Goal: Task Accomplishment & Management: Use online tool/utility

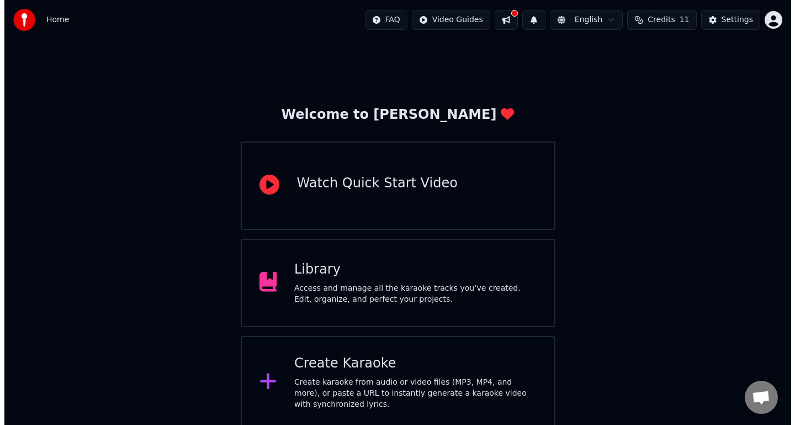
scroll to position [4, 0]
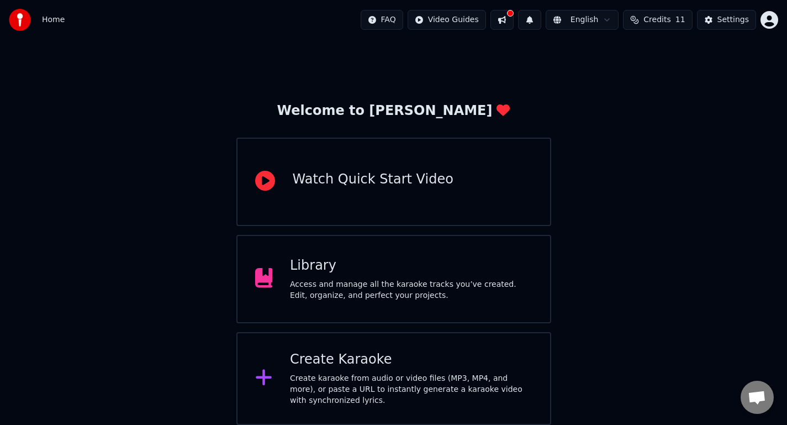
click at [446, 379] on div "Create karaoke from audio or video files (MP3, MP4, and more), or paste a URL t…" at bounding box center [411, 389] width 242 height 33
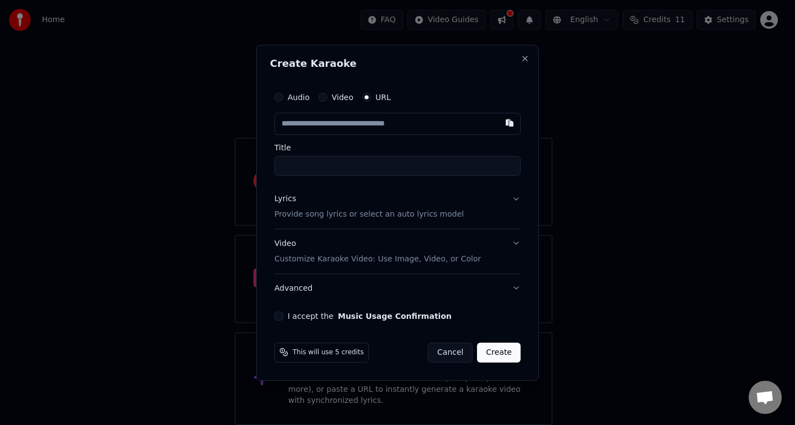
type input "**********"
click at [430, 206] on div "Lyrics Provide song lyrics or select an auto lyrics model" at bounding box center [369, 206] width 189 height 27
type input "**********"
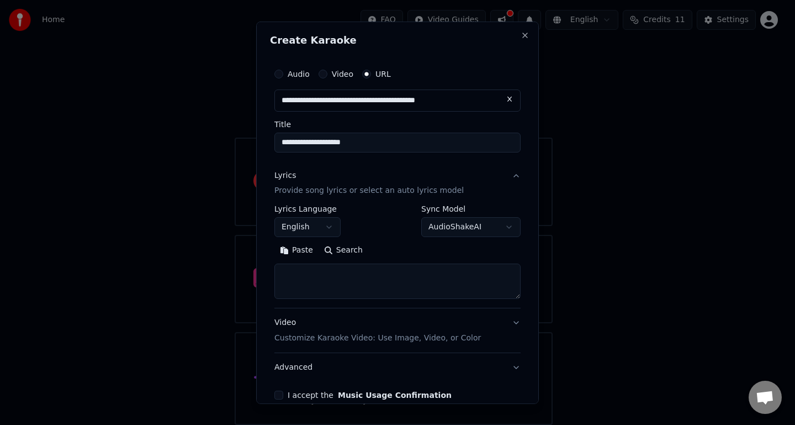
click at [311, 230] on button "English" at bounding box center [308, 227] width 66 height 20
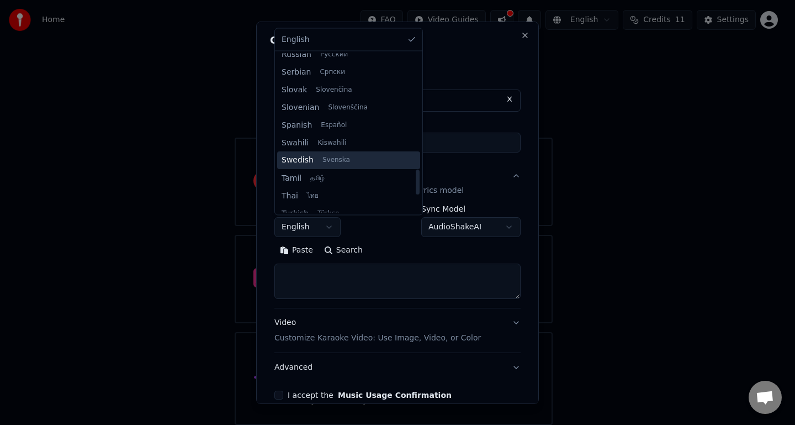
scroll to position [712, 0]
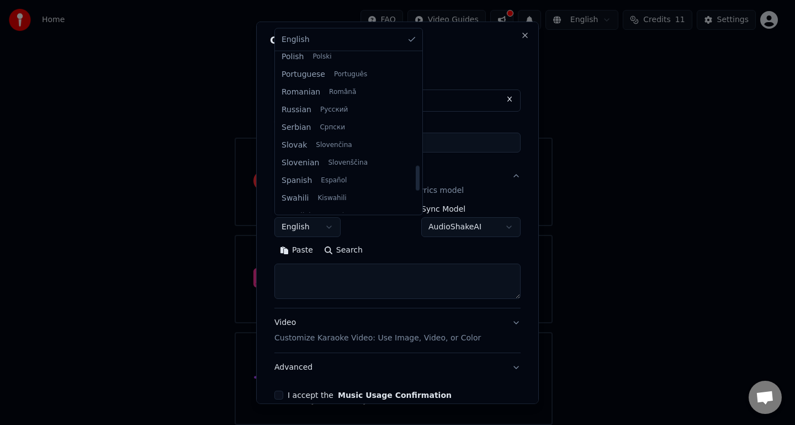
select select "**"
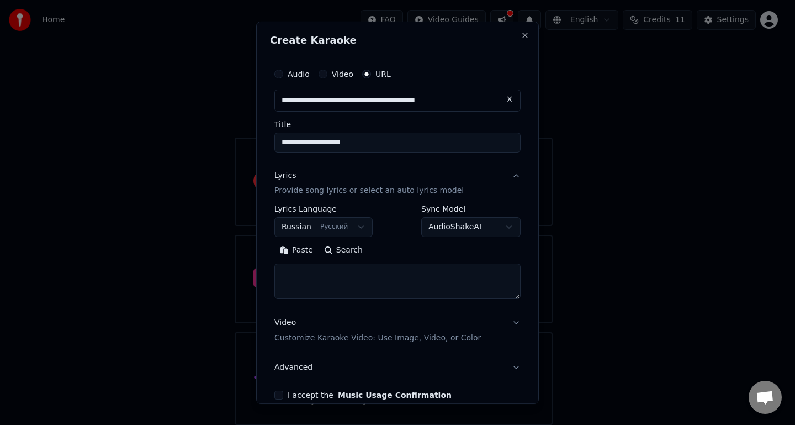
click at [313, 286] on textarea at bounding box center [398, 280] width 246 height 35
click at [509, 172] on button "Lyrics Provide song lyrics or select an auto lyrics model" at bounding box center [398, 183] width 246 height 44
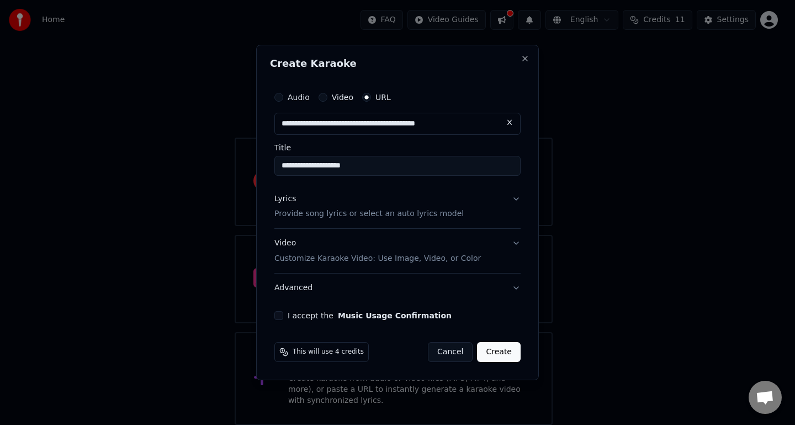
click at [421, 218] on p "Provide song lyrics or select an auto lyrics model" at bounding box center [369, 214] width 189 height 11
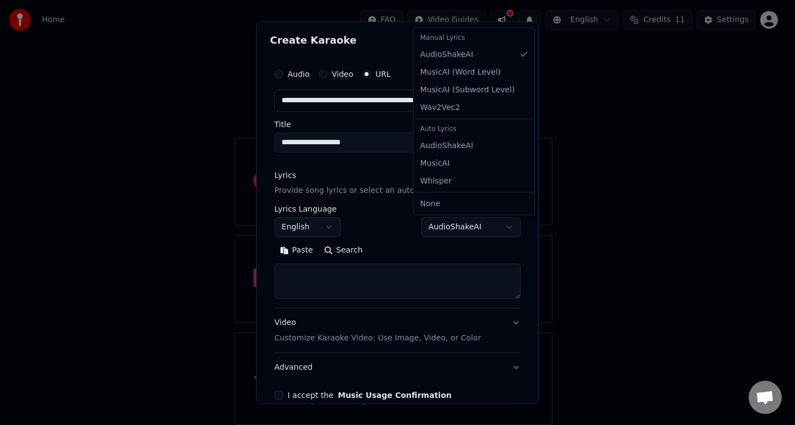
click at [470, 232] on body "**********" at bounding box center [393, 210] width 787 height 429
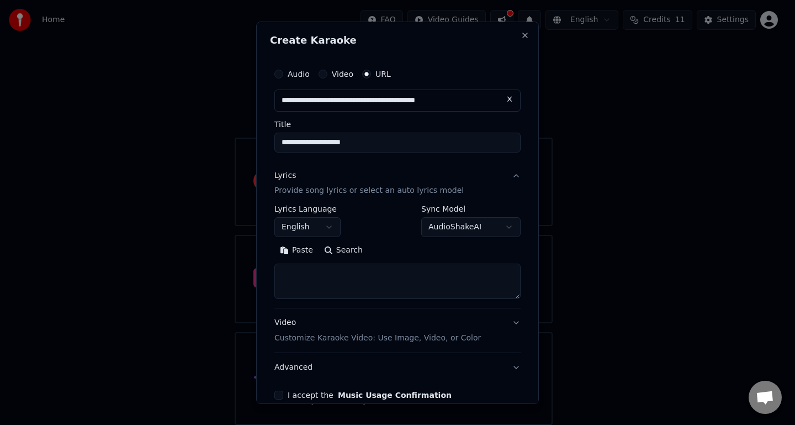
click at [519, 241] on body "**********" at bounding box center [393, 210] width 787 height 429
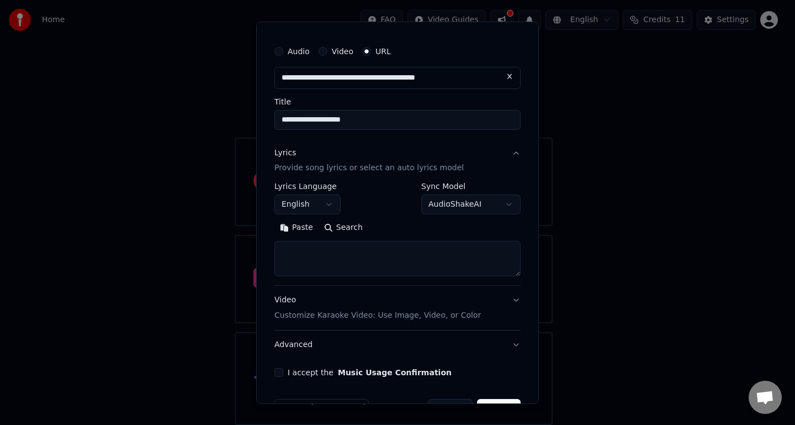
scroll to position [56, 0]
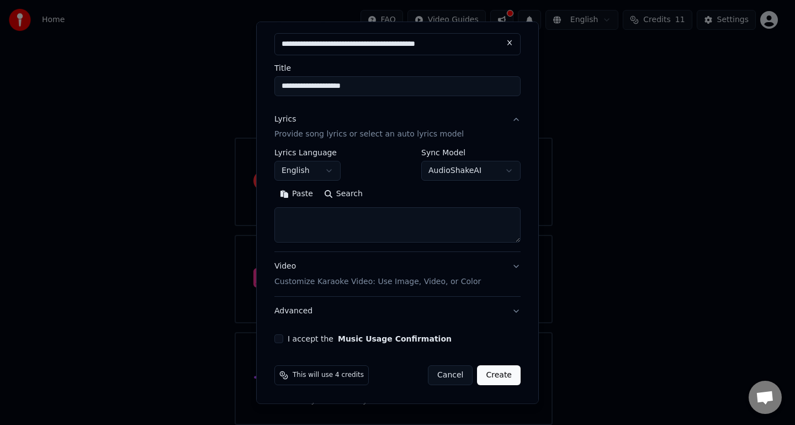
click at [312, 340] on label "I accept the Music Usage Confirmation" at bounding box center [370, 339] width 164 height 8
click at [283, 340] on button "I accept the Music Usage Confirmation" at bounding box center [279, 338] width 9 height 9
click at [360, 281] on p "Customize Karaoke Video: Use Image, Video, or Color" at bounding box center [378, 281] width 207 height 11
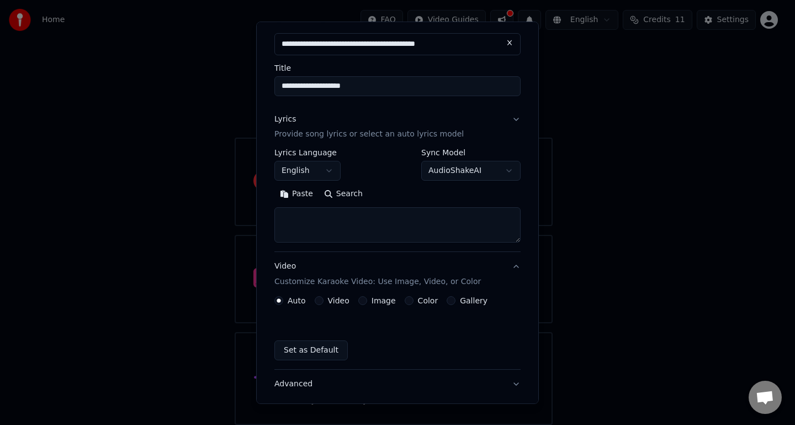
scroll to position [27, 0]
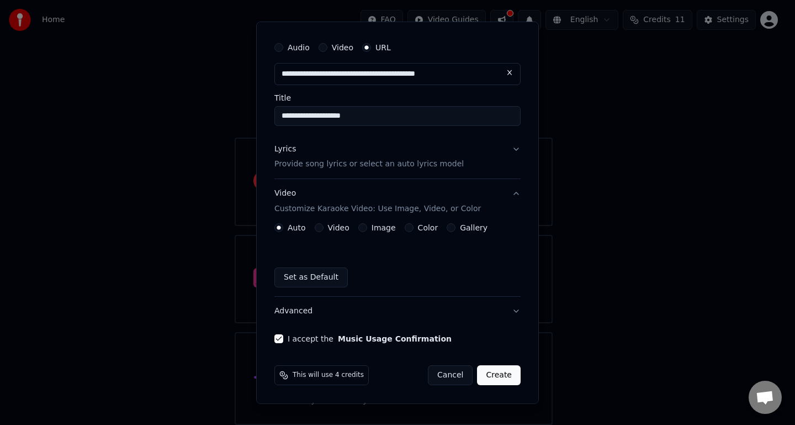
click at [490, 382] on button "Create" at bounding box center [499, 375] width 44 height 20
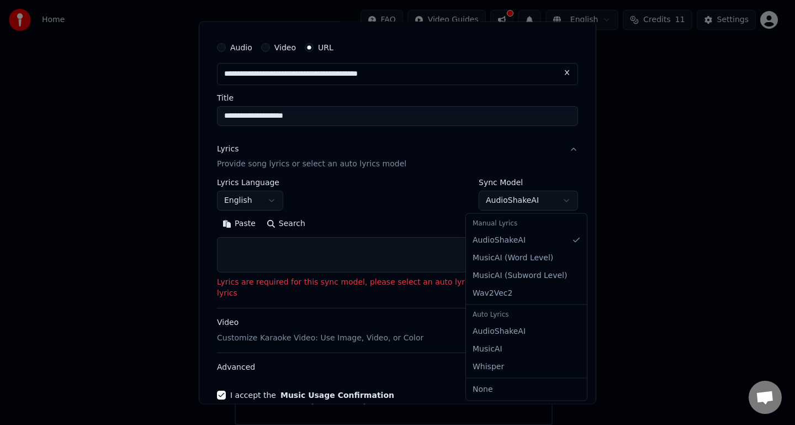
click at [508, 200] on body "**********" at bounding box center [393, 210] width 787 height 429
select select "**********"
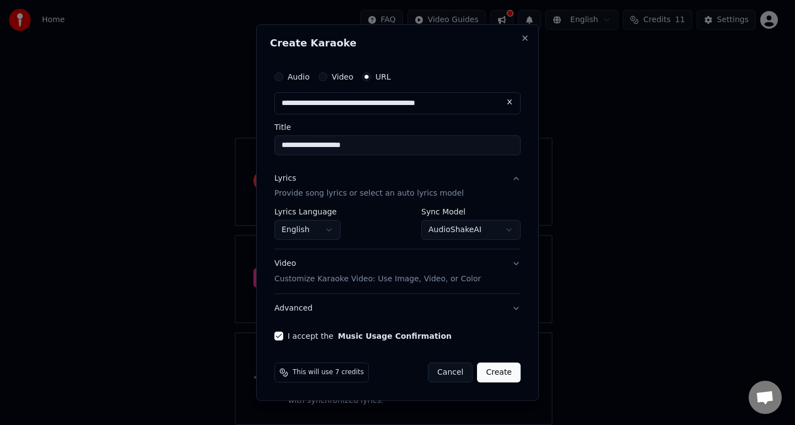
click at [502, 375] on button "Create" at bounding box center [499, 372] width 44 height 20
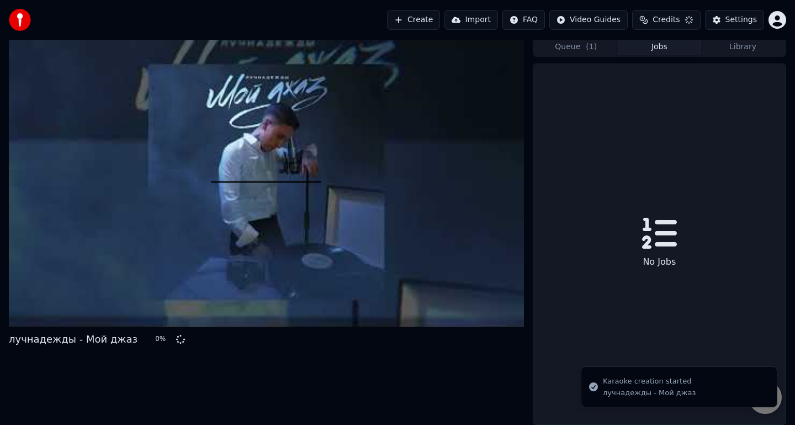
scroll to position [2, 0]
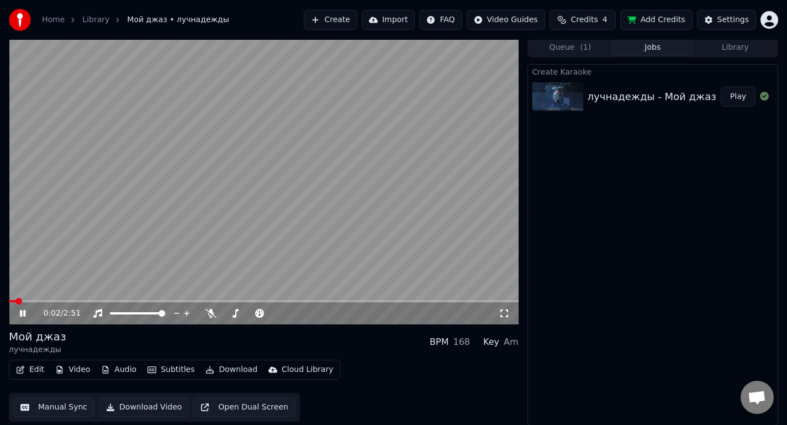
click at [286, 205] on video at bounding box center [264, 181] width 510 height 287
click at [318, 190] on video at bounding box center [264, 181] width 510 height 287
click at [347, 154] on video at bounding box center [264, 181] width 510 height 287
click at [28, 369] on button "Edit" at bounding box center [30, 369] width 37 height 15
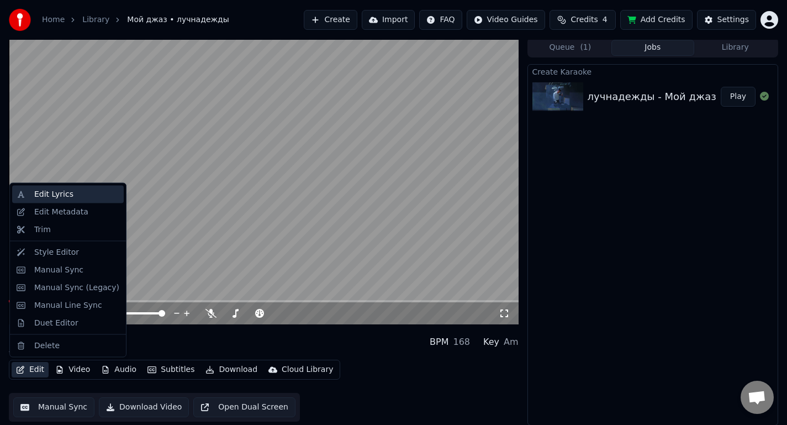
click at [65, 193] on div "Edit Lyrics" at bounding box center [53, 194] width 39 height 11
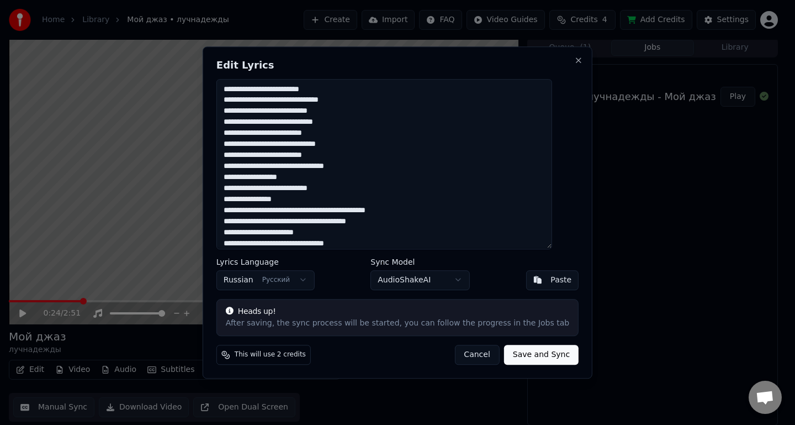
click at [249, 88] on textarea at bounding box center [385, 164] width 336 height 170
click at [272, 89] on textarea at bounding box center [385, 164] width 336 height 170
click at [342, 110] on textarea at bounding box center [385, 164] width 336 height 170
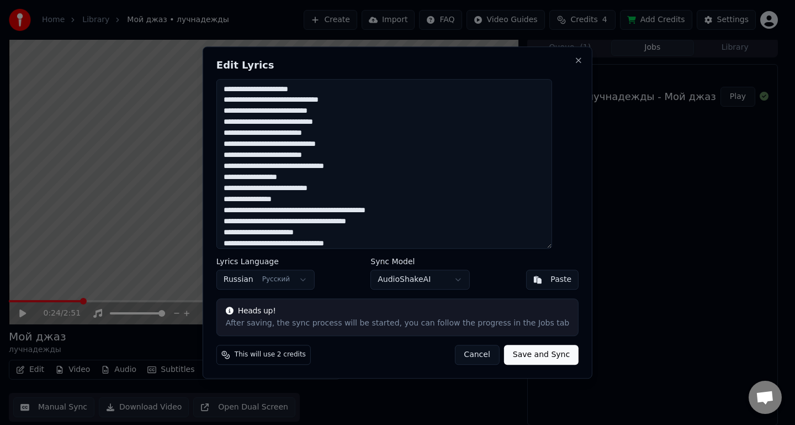
click at [342, 110] on textarea at bounding box center [385, 164] width 336 height 170
click at [337, 110] on textarea at bounding box center [385, 164] width 336 height 170
click at [309, 122] on textarea at bounding box center [385, 164] width 336 height 170
click at [249, 133] on textarea at bounding box center [385, 164] width 336 height 170
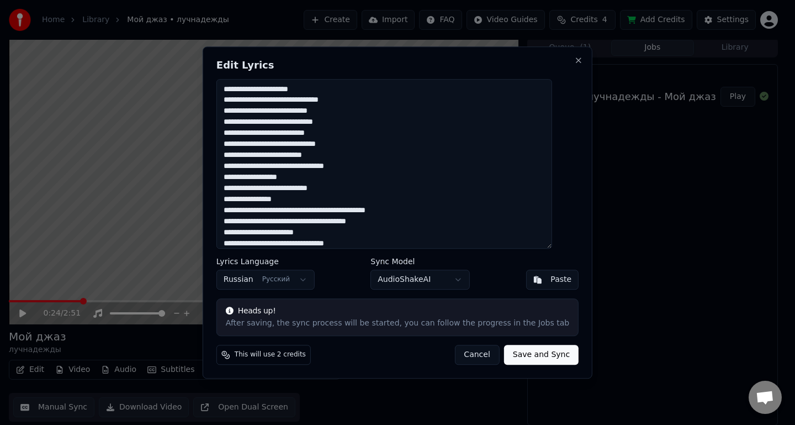
click at [306, 143] on textarea at bounding box center [385, 164] width 336 height 170
click at [274, 157] on textarea at bounding box center [385, 164] width 336 height 170
drag, startPoint x: 381, startPoint y: 167, endPoint x: 394, endPoint y: 188, distance: 24.5
click at [382, 167] on textarea at bounding box center [385, 164] width 336 height 170
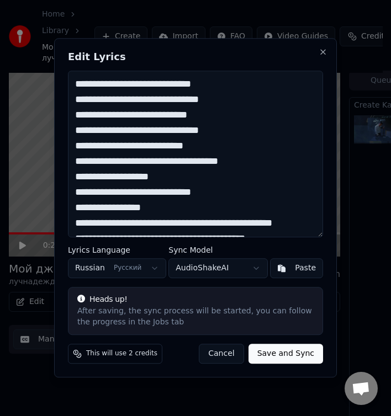
scroll to position [0, 0]
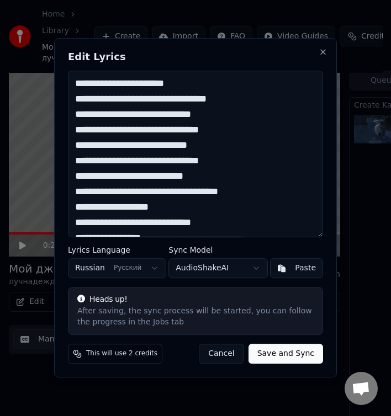
click at [186, 150] on textarea at bounding box center [195, 154] width 255 height 167
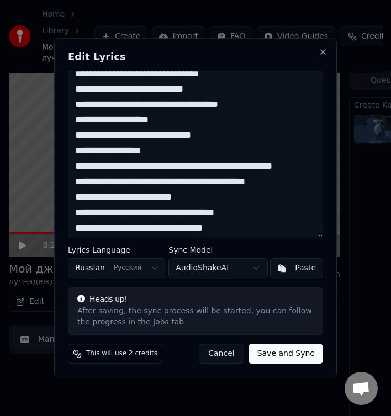
scroll to position [88, 0]
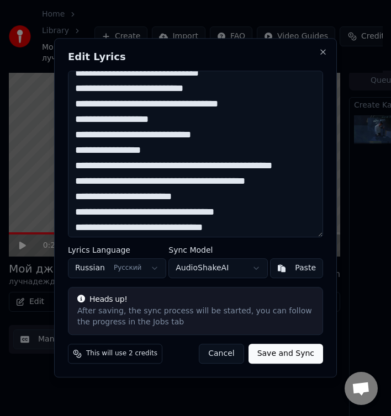
click at [251, 165] on textarea at bounding box center [195, 154] width 255 height 167
drag, startPoint x: 251, startPoint y: 165, endPoint x: 110, endPoint y: 181, distance: 141.7
click at [110, 181] on textarea at bounding box center [195, 154] width 255 height 167
click at [140, 150] on textarea at bounding box center [195, 154] width 255 height 167
click at [308, 167] on textarea at bounding box center [195, 154] width 255 height 167
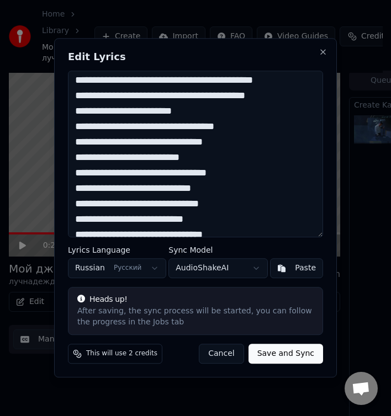
scroll to position [174, 0]
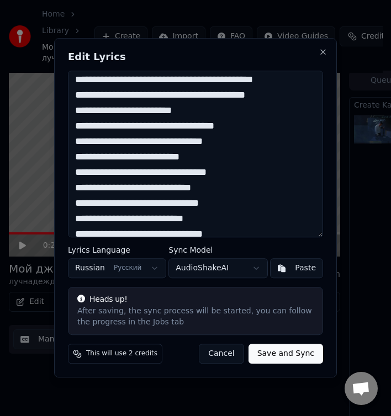
click at [90, 157] on textarea at bounding box center [195, 154] width 255 height 167
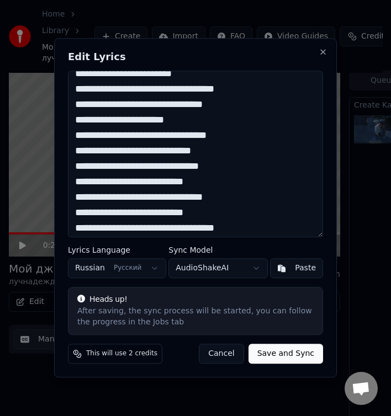
scroll to position [215, 0]
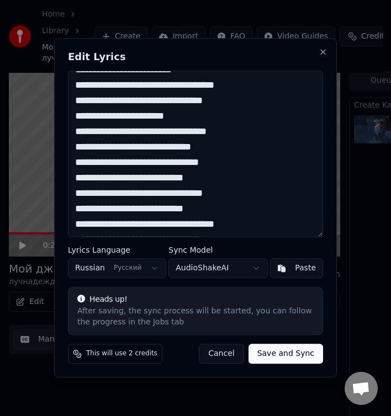
click at [199, 147] on textarea at bounding box center [195, 154] width 255 height 167
click at [240, 177] on textarea at bounding box center [195, 154] width 255 height 167
click at [88, 177] on textarea at bounding box center [195, 154] width 255 height 167
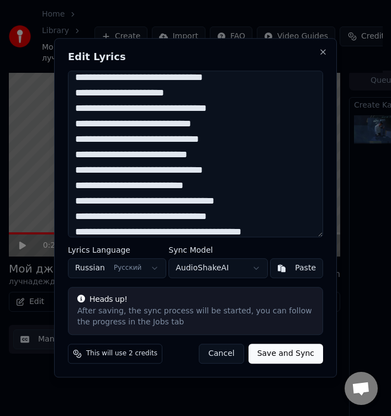
scroll to position [254, 0]
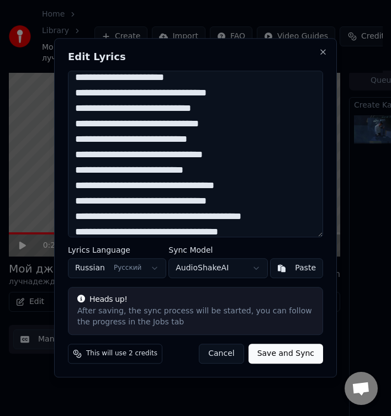
click at [170, 158] on textarea at bounding box center [195, 154] width 255 height 167
click at [121, 171] on textarea at bounding box center [195, 154] width 255 height 167
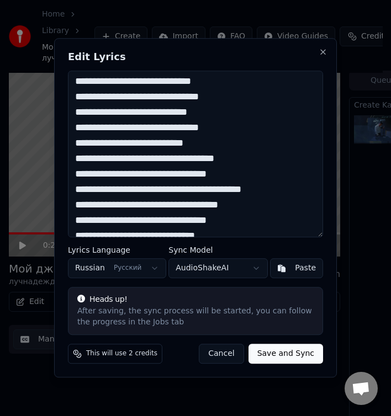
scroll to position [290, 0]
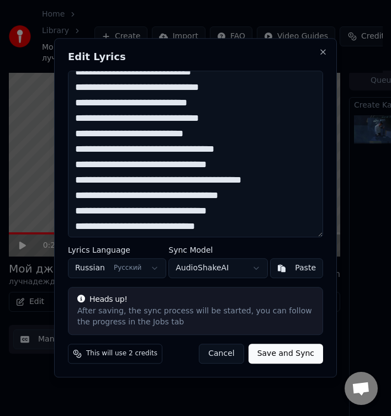
click at [255, 150] on textarea at bounding box center [195, 154] width 255 height 167
click at [151, 168] on textarea at bounding box center [195, 154] width 255 height 167
click at [241, 162] on textarea at bounding box center [195, 154] width 255 height 167
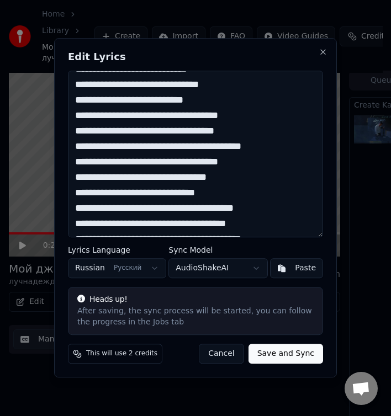
scroll to position [326, 0]
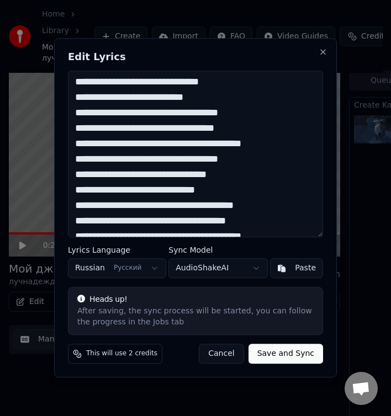
click at [201, 161] on textarea at bounding box center [195, 154] width 255 height 167
drag, startPoint x: 101, startPoint y: 159, endPoint x: 111, endPoint y: 160, distance: 10.5
click at [101, 160] on textarea at bounding box center [195, 154] width 255 height 167
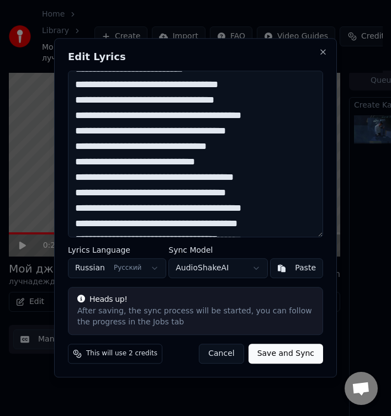
click at [229, 161] on textarea at bounding box center [195, 154] width 255 height 167
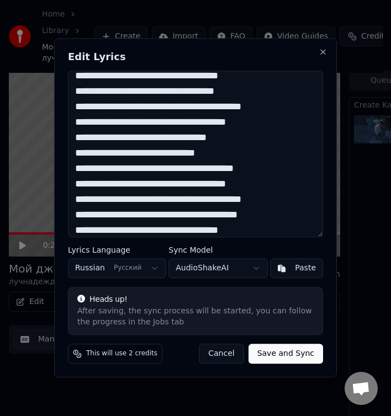
scroll to position [364, 0]
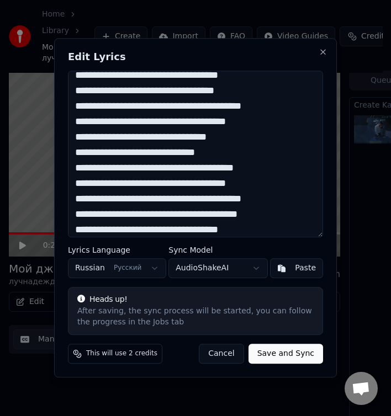
click at [162, 169] on textarea at bounding box center [195, 154] width 255 height 167
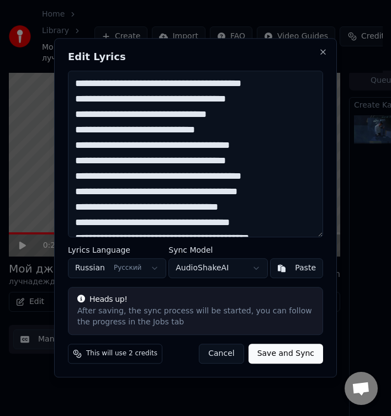
scroll to position [387, 0]
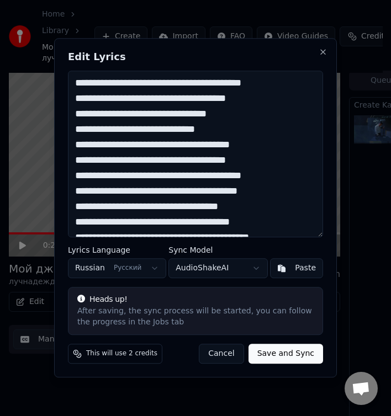
drag, startPoint x: 140, startPoint y: 162, endPoint x: 155, endPoint y: 165, distance: 15.2
click at [140, 162] on textarea at bounding box center [195, 154] width 255 height 167
click at [227, 161] on textarea at bounding box center [195, 154] width 255 height 167
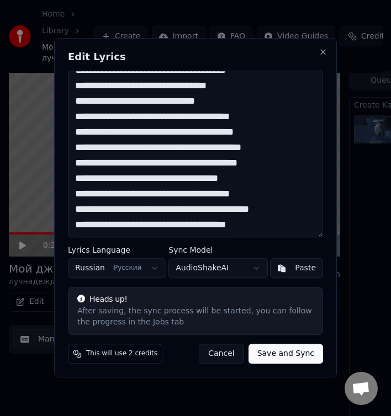
scroll to position [418, 0]
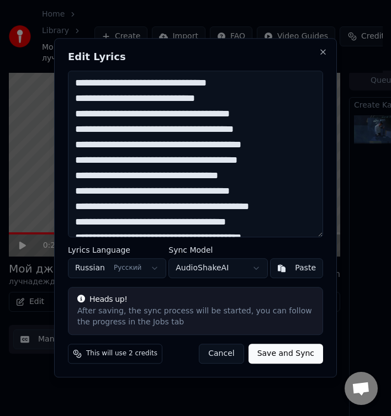
click at [277, 148] on textarea at bounding box center [195, 154] width 255 height 167
click at [172, 161] on textarea at bounding box center [195, 154] width 255 height 167
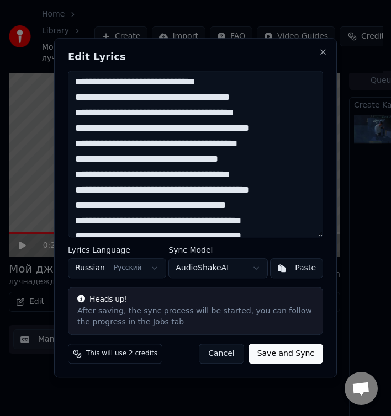
scroll to position [439, 0]
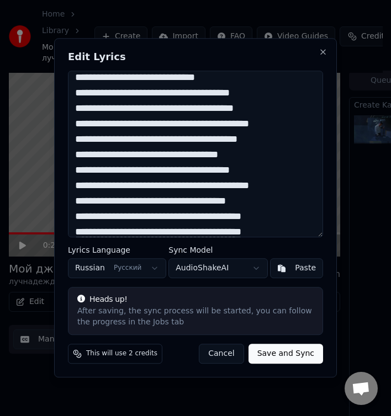
click at [174, 156] on textarea at bounding box center [195, 154] width 255 height 167
drag, startPoint x: 274, startPoint y: 154, endPoint x: 274, endPoint y: 164, distance: 9.9
click at [274, 154] on textarea at bounding box center [195, 154] width 255 height 167
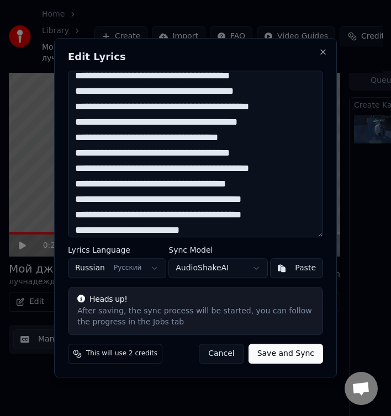
scroll to position [457, 0]
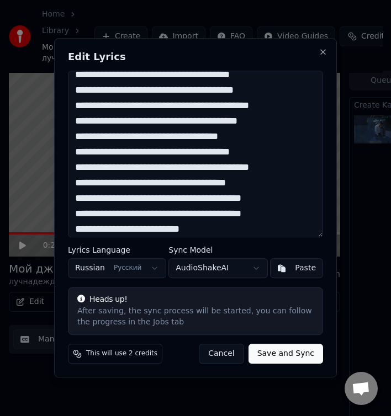
click at [228, 152] on textarea at bounding box center [195, 154] width 255 height 167
click at [130, 168] on textarea at bounding box center [195, 154] width 255 height 167
click at [133, 167] on textarea at bounding box center [195, 154] width 255 height 167
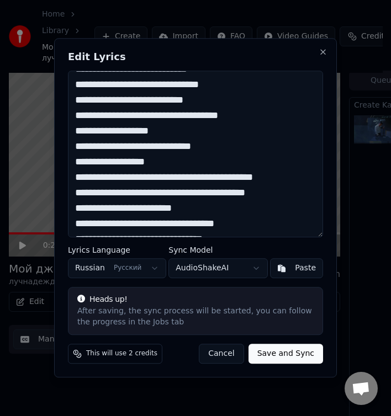
scroll to position [80, 0]
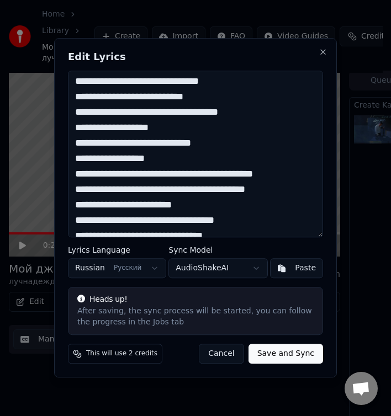
click at [87, 176] on textarea at bounding box center [195, 154] width 255 height 167
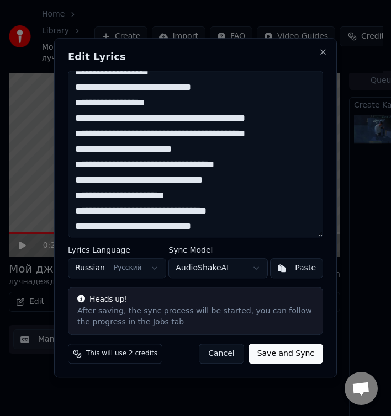
scroll to position [136, 0]
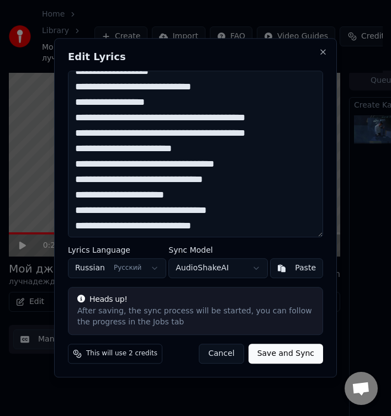
click at [242, 181] on textarea at bounding box center [195, 154] width 255 height 167
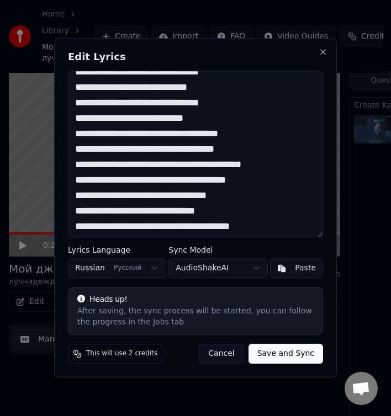
scroll to position [308, 0]
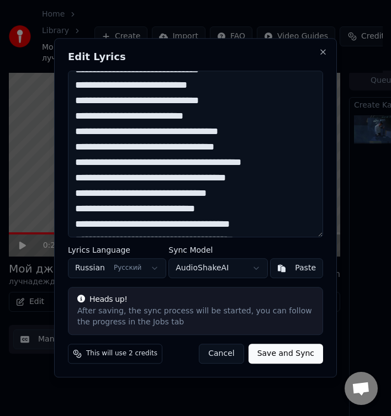
click at [102, 176] on textarea at bounding box center [195, 154] width 255 height 167
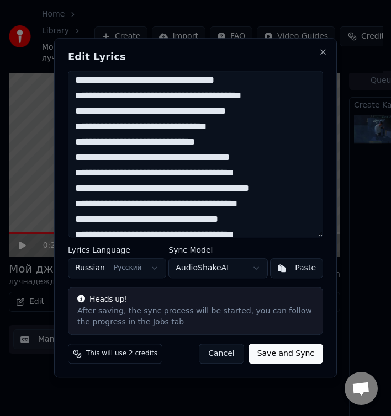
scroll to position [376, 0]
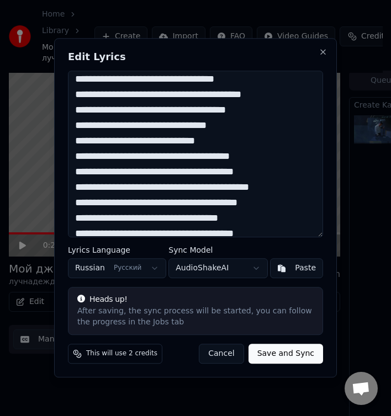
click at [167, 174] on textarea at bounding box center [195, 154] width 255 height 167
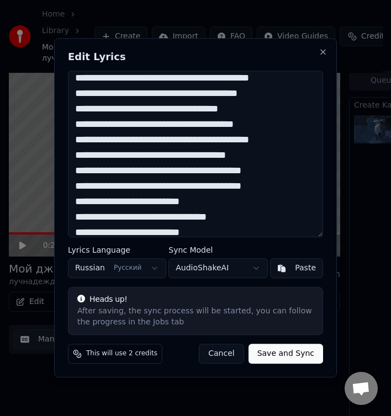
scroll to position [488, 0]
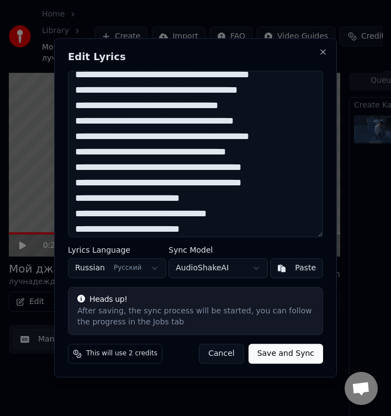
click at [215, 173] on textarea at bounding box center [195, 154] width 255 height 167
click at [209, 170] on textarea at bounding box center [195, 154] width 255 height 167
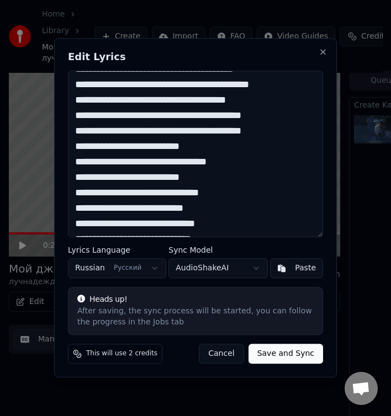
scroll to position [542, 0]
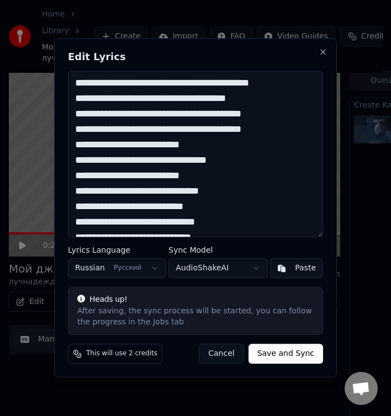
click at [119, 144] on textarea at bounding box center [195, 154] width 255 height 167
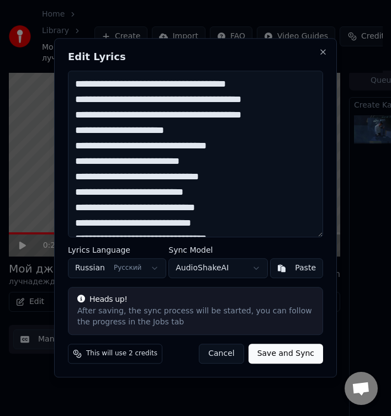
click at [171, 162] on textarea at bounding box center [195, 154] width 255 height 167
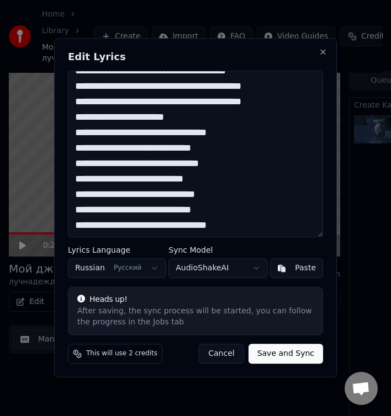
scroll to position [570, 0]
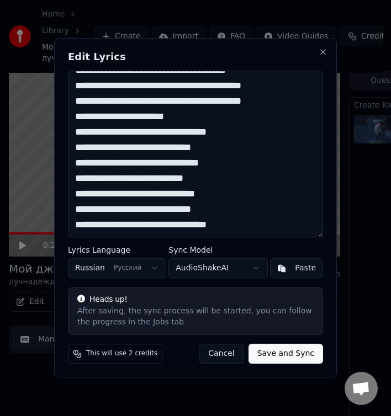
click at [143, 182] on textarea at bounding box center [195, 154] width 255 height 167
click at [175, 198] on textarea at bounding box center [195, 154] width 255 height 167
click at [86, 210] on textarea at bounding box center [195, 154] width 255 height 167
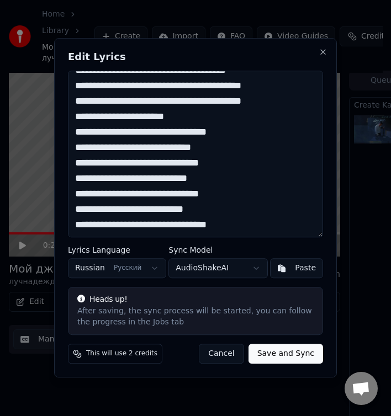
click at [246, 225] on textarea at bounding box center [195, 154] width 255 height 167
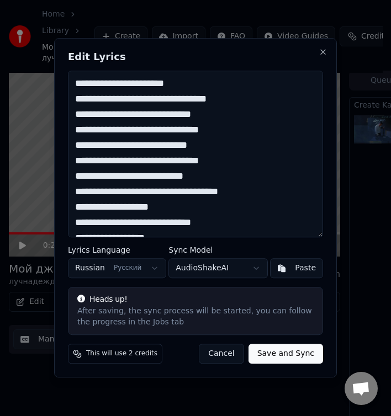
click at [112, 83] on textarea at bounding box center [195, 154] width 255 height 167
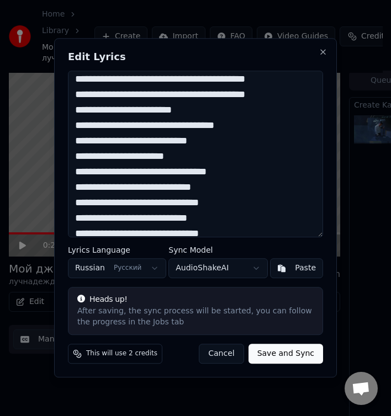
scroll to position [178, 0]
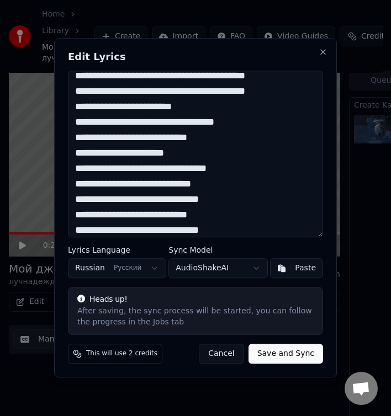
click at [114, 151] on textarea at bounding box center [195, 154] width 255 height 167
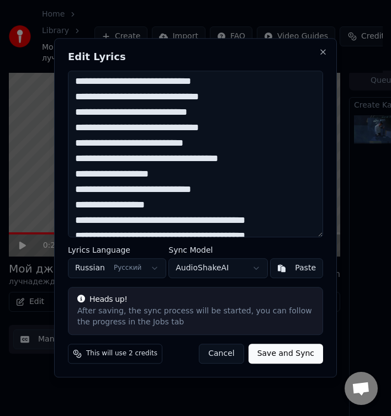
scroll to position [0, 0]
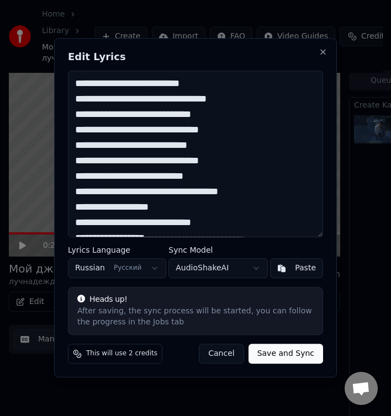
click at [118, 82] on textarea at bounding box center [195, 154] width 255 height 167
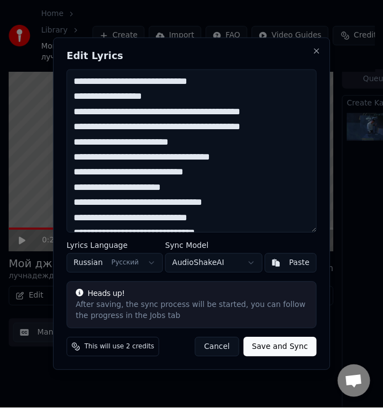
scroll to position [141, 0]
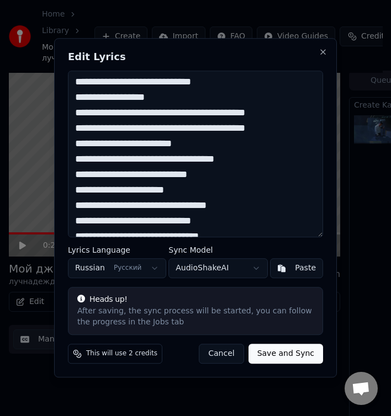
type textarea "**********"
click at [273, 352] on button "Save and Sync" at bounding box center [286, 355] width 75 height 20
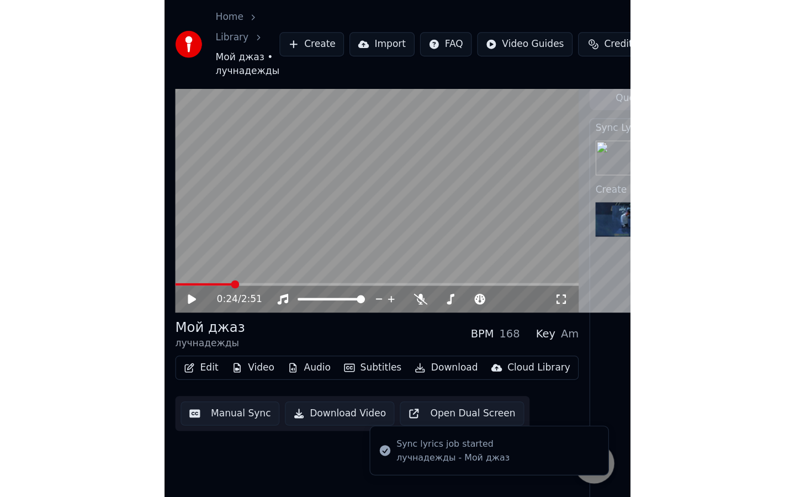
scroll to position [0, 0]
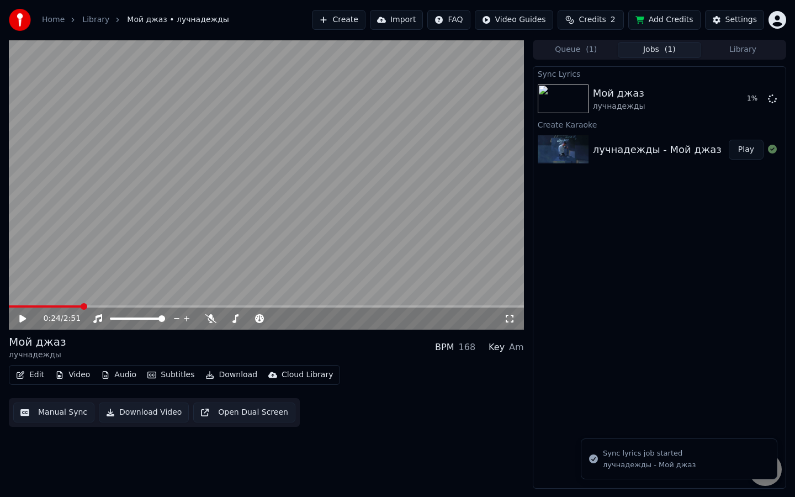
click at [20, 317] on icon at bounding box center [22, 319] width 7 height 8
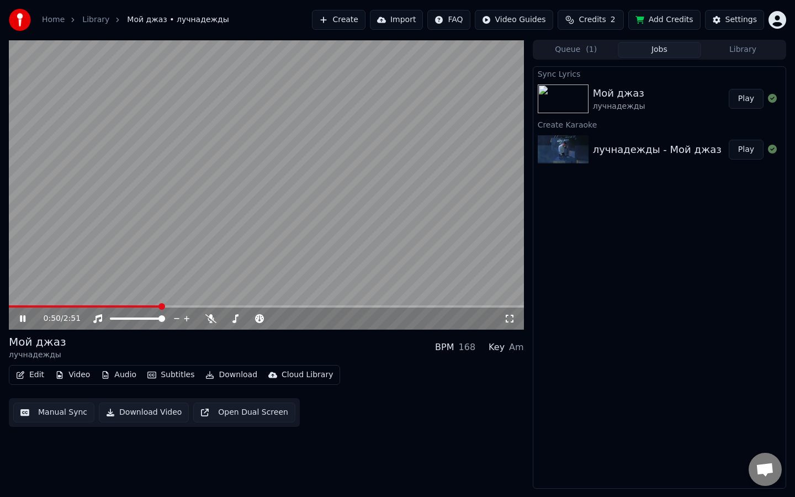
click at [292, 203] on video at bounding box center [266, 185] width 515 height 290
click at [606, 111] on div "лучнадежды" at bounding box center [619, 106] width 52 height 11
click at [746, 98] on button "Play" at bounding box center [746, 99] width 35 height 20
click at [344, 198] on video at bounding box center [266, 185] width 515 height 290
click at [228, 373] on button "Download" at bounding box center [231, 374] width 61 height 15
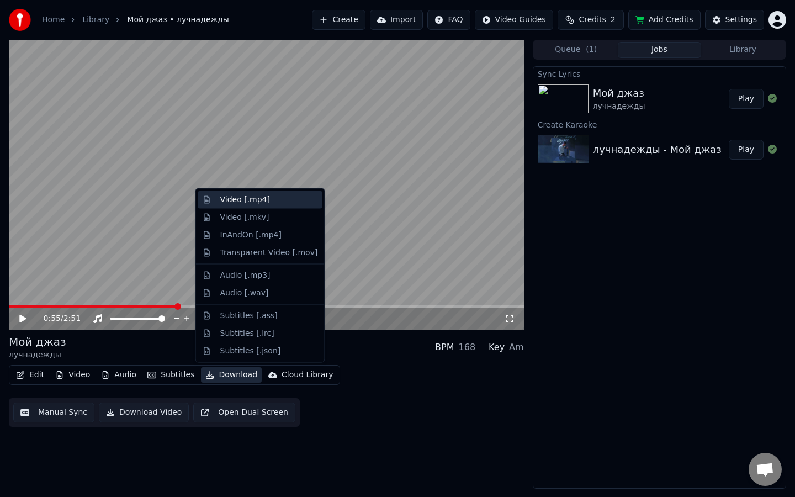
click at [251, 203] on div "Video [.mp4]" at bounding box center [245, 199] width 50 height 11
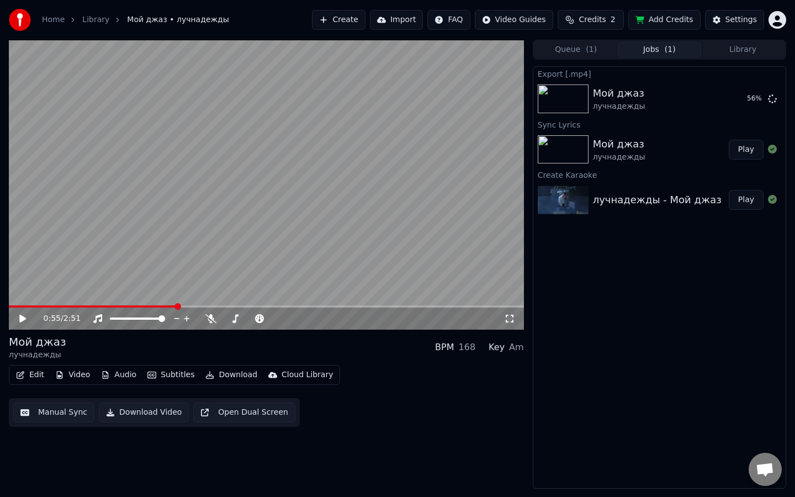
click at [177, 308] on span at bounding box center [178, 306] width 7 height 7
click at [166, 306] on span at bounding box center [169, 306] width 7 height 7
click at [150, 306] on span at bounding box center [79, 306] width 141 height 2
click at [207, 247] on video at bounding box center [266, 185] width 515 height 290
click at [277, 184] on video at bounding box center [266, 185] width 515 height 290
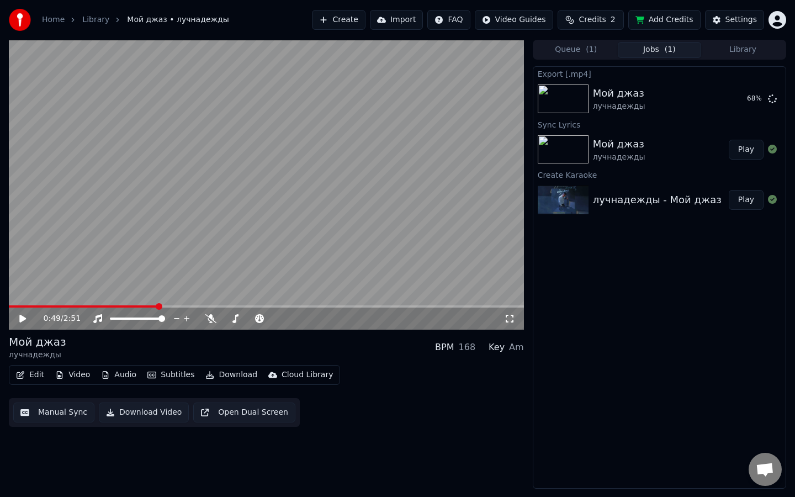
click at [193, 350] on div "Мой джаз лучнадежды BPM 168 Key Am" at bounding box center [266, 347] width 515 height 27
click at [234, 319] on span at bounding box center [234, 318] width 7 height 7
click at [247, 234] on video at bounding box center [266, 185] width 515 height 290
click at [228, 318] on span at bounding box center [230, 318] width 7 height 7
click at [223, 318] on span at bounding box center [226, 318] width 7 height 7
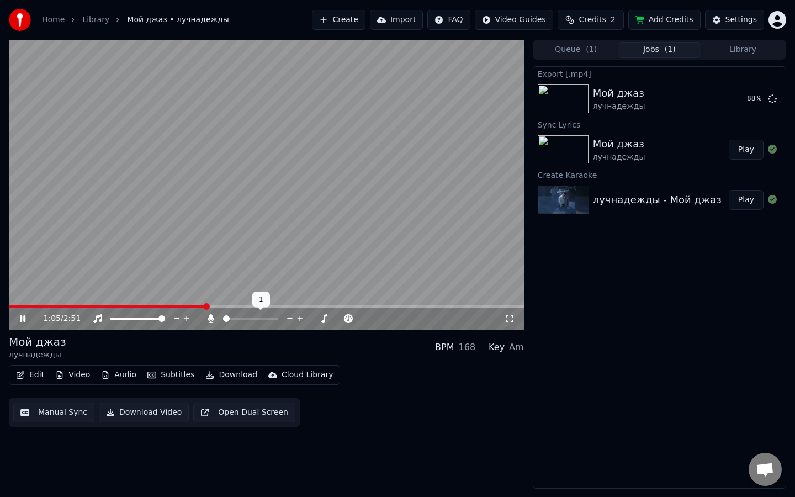
click at [223, 316] on span at bounding box center [226, 318] width 7 height 7
click at [337, 346] on div "Мой джаз лучнадежды BPM 168 Key Am" at bounding box center [266, 347] width 515 height 27
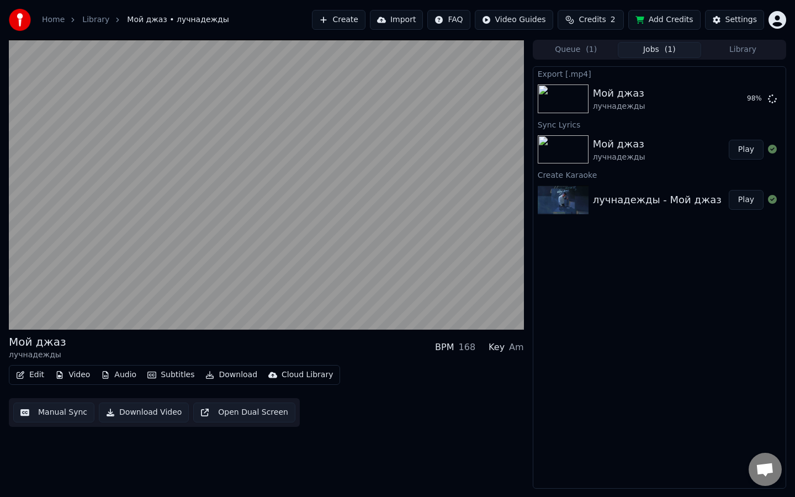
click at [183, 347] on div "Мой джаз лучнадежды BPM 168 Key Am" at bounding box center [266, 347] width 515 height 27
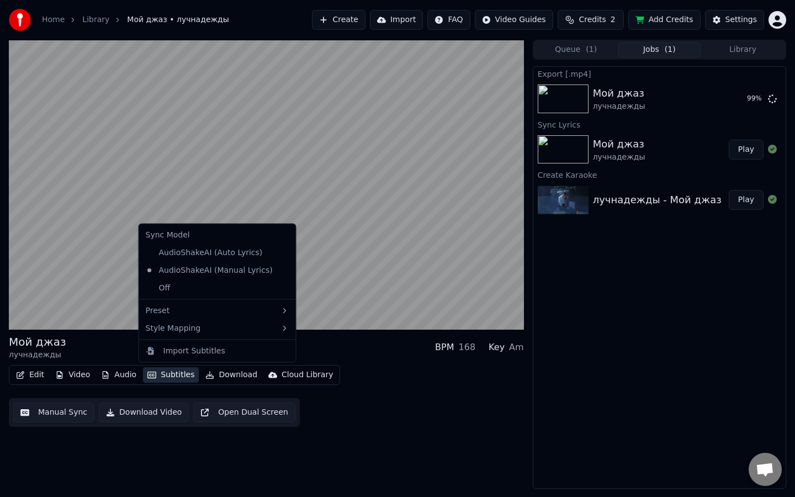
click at [169, 376] on button "Subtitles" at bounding box center [171, 374] width 56 height 15
click at [188, 424] on div "Мой джаз лучнадежды BPM 168 Key Am Edit Video Audio Subtitles Download Cloud Li…" at bounding box center [266, 264] width 515 height 449
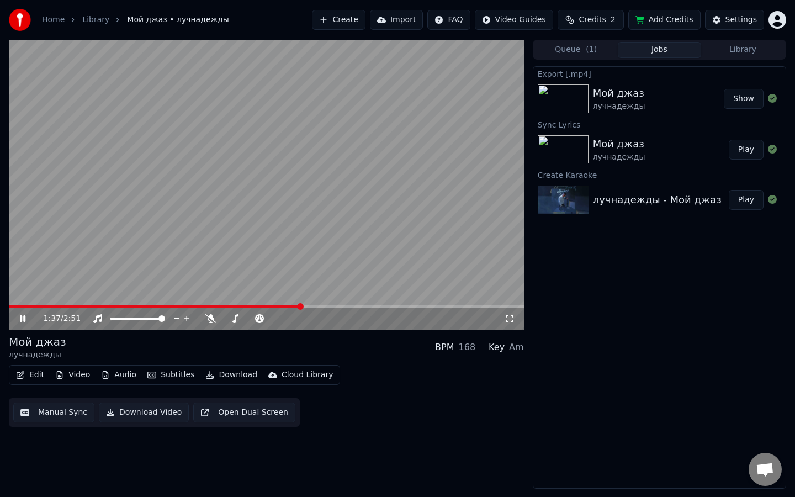
click at [278, 182] on video at bounding box center [266, 185] width 515 height 290
click at [593, 371] on div "Export [.mp4] Мой джаз лучнадежды Show Sync Lyrics Мой джаз лучнадежды Play Cre…" at bounding box center [660, 277] width 254 height 423
click at [735, 102] on button "Show" at bounding box center [744, 99] width 40 height 20
